Goal: Information Seeking & Learning: Learn about a topic

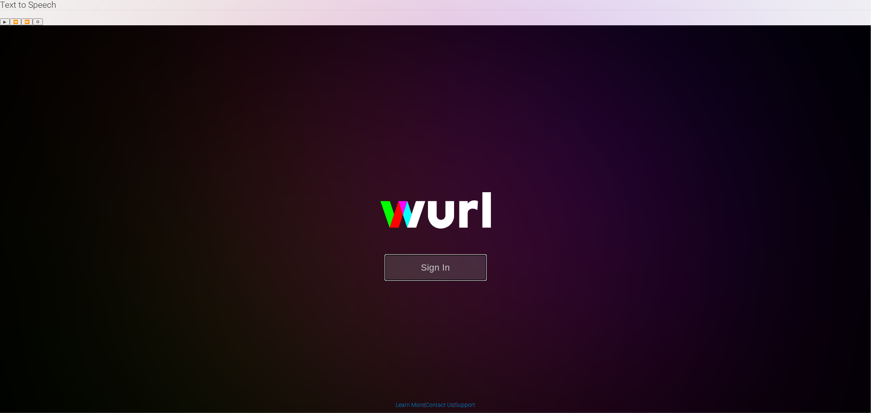
click at [441, 254] on button "Sign In" at bounding box center [436, 267] width 102 height 27
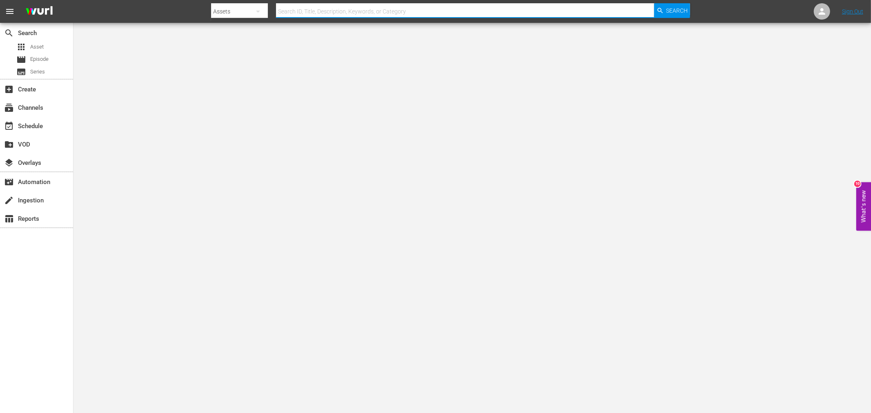
click at [294, 10] on input "text" at bounding box center [465, 12] width 378 height 20
type input "four rode otu"
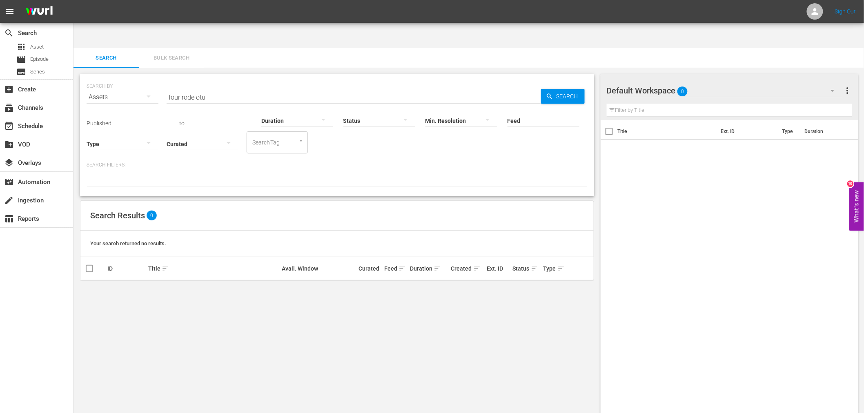
click at [200, 87] on input "four rode otu" at bounding box center [354, 97] width 374 height 20
type input "four rode out"
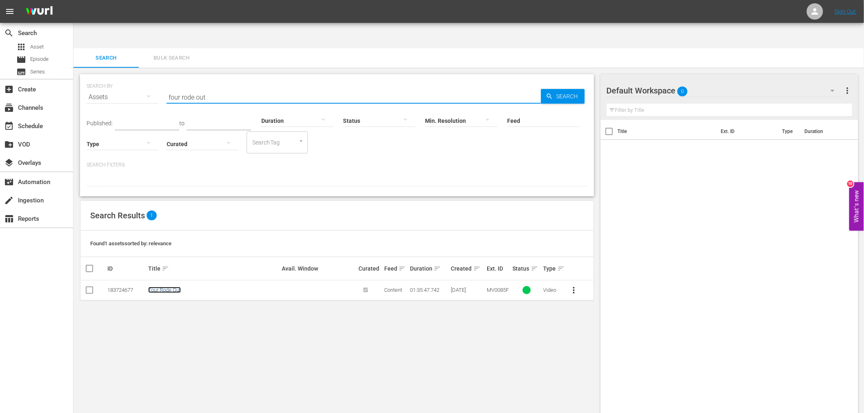
click at [168, 287] on link "Four Rode Out" at bounding box center [164, 290] width 33 height 6
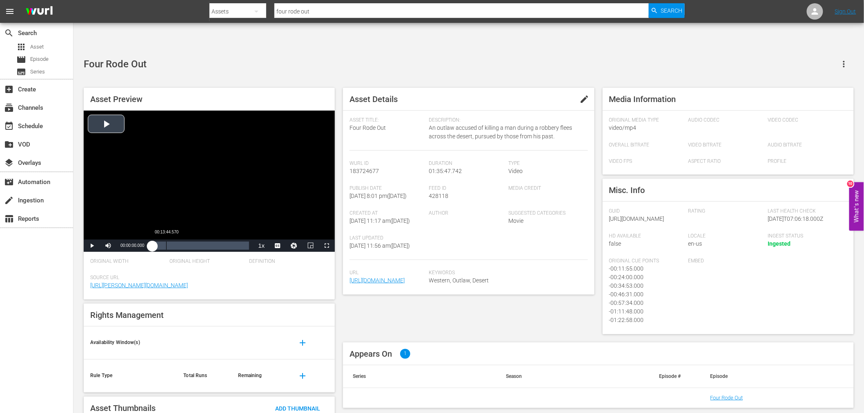
click at [167, 242] on div "Loaded : 0.10% 00:13:44.570 00:00:00.000" at bounding box center [200, 246] width 97 height 8
click at [237, 242] on div "Loaded : 15.99% 01:24:04.431 00:14:15.714" at bounding box center [200, 246] width 97 height 8
click at [244, 242] on div "Loaded : 87.98% 01:30:56.717 01:24:05.407" at bounding box center [200, 246] width 97 height 8
click at [327, 246] on span "Video Player" at bounding box center [327, 246] width 0 height 0
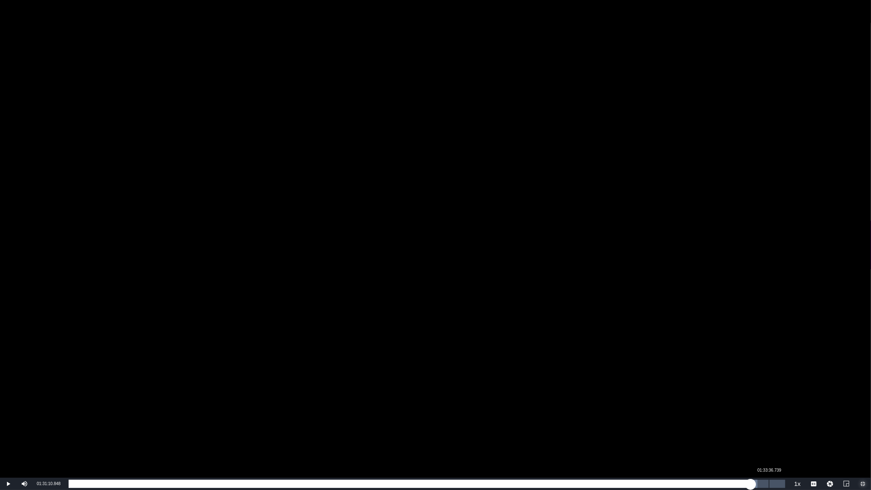
click at [769, 413] on div "01:33:36.739" at bounding box center [769, 484] width 0 height 8
click at [779, 413] on div "Loaded : 97.91% 01:34:45.515 01:33:38.606" at bounding box center [427, 484] width 725 height 12
drag, startPoint x: 778, startPoint y: 485, endPoint x: 786, endPoint y: 486, distance: 7.9
click at [781, 413] on div "01:35:01.884" at bounding box center [425, 484] width 712 height 8
click at [781, 413] on div "01:35:47.818" at bounding box center [425, 484] width 712 height 8
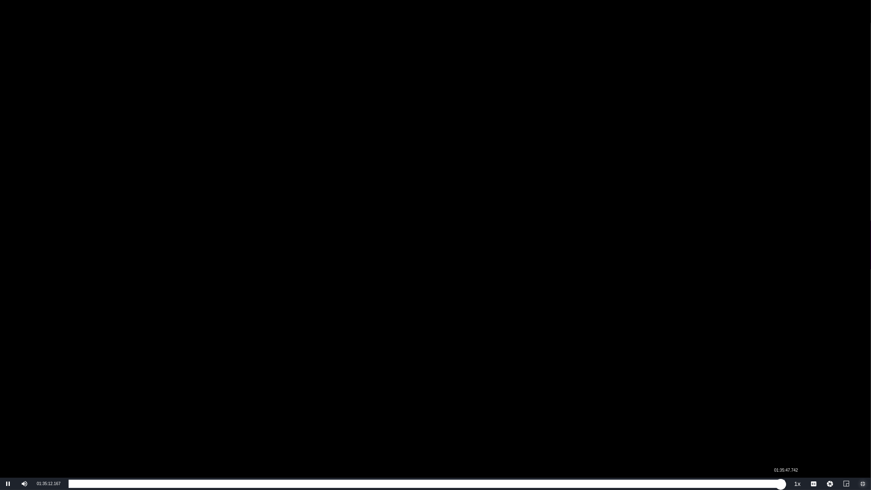
click at [781, 413] on div "01:35:12.227" at bounding box center [425, 484] width 712 height 8
drag, startPoint x: 786, startPoint y: 485, endPoint x: 774, endPoint y: 489, distance: 12.5
click at [774, 413] on div "01:35:14.991" at bounding box center [422, 484] width 706 height 8
click at [785, 413] on div "Loaded : 98.74% 01:35:44.466 01:34:21.930" at bounding box center [427, 484] width 717 height 8
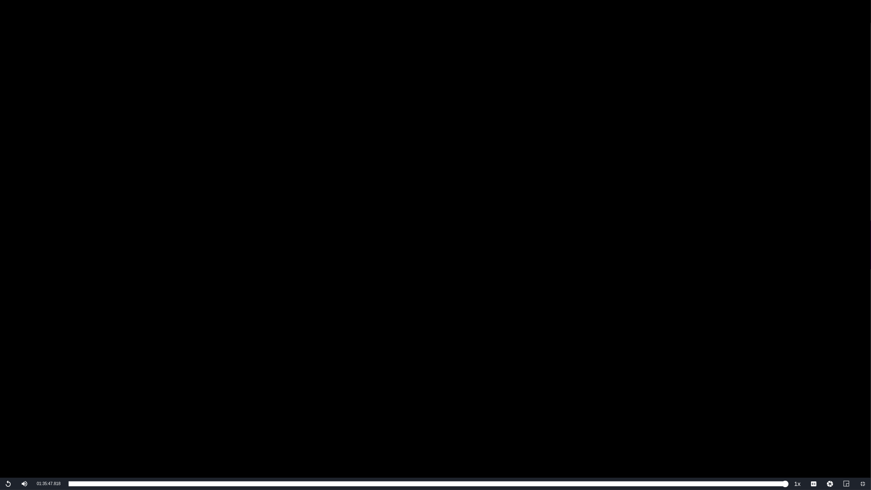
drag, startPoint x: 561, startPoint y: 118, endPoint x: 585, endPoint y: 0, distance: 120.5
click at [561, 118] on div "Video Player" at bounding box center [435, 239] width 871 height 478
